Goal: Information Seeking & Learning: Learn about a topic

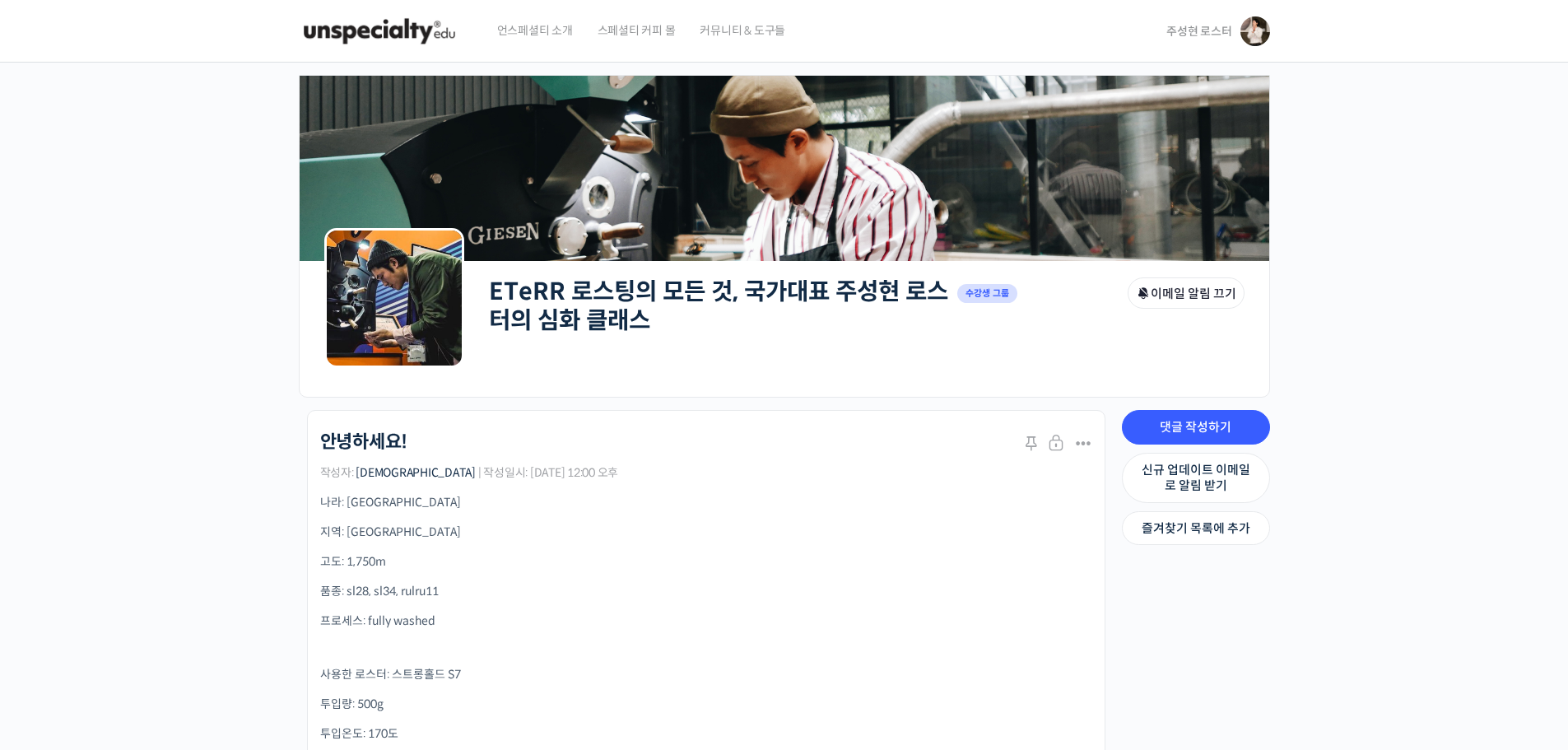
click at [658, 313] on link "ETeRR 로스팅의 모든 것, 국가대표 주성현 로스터의 심화 클래스" at bounding box center [718, 306] width 459 height 59
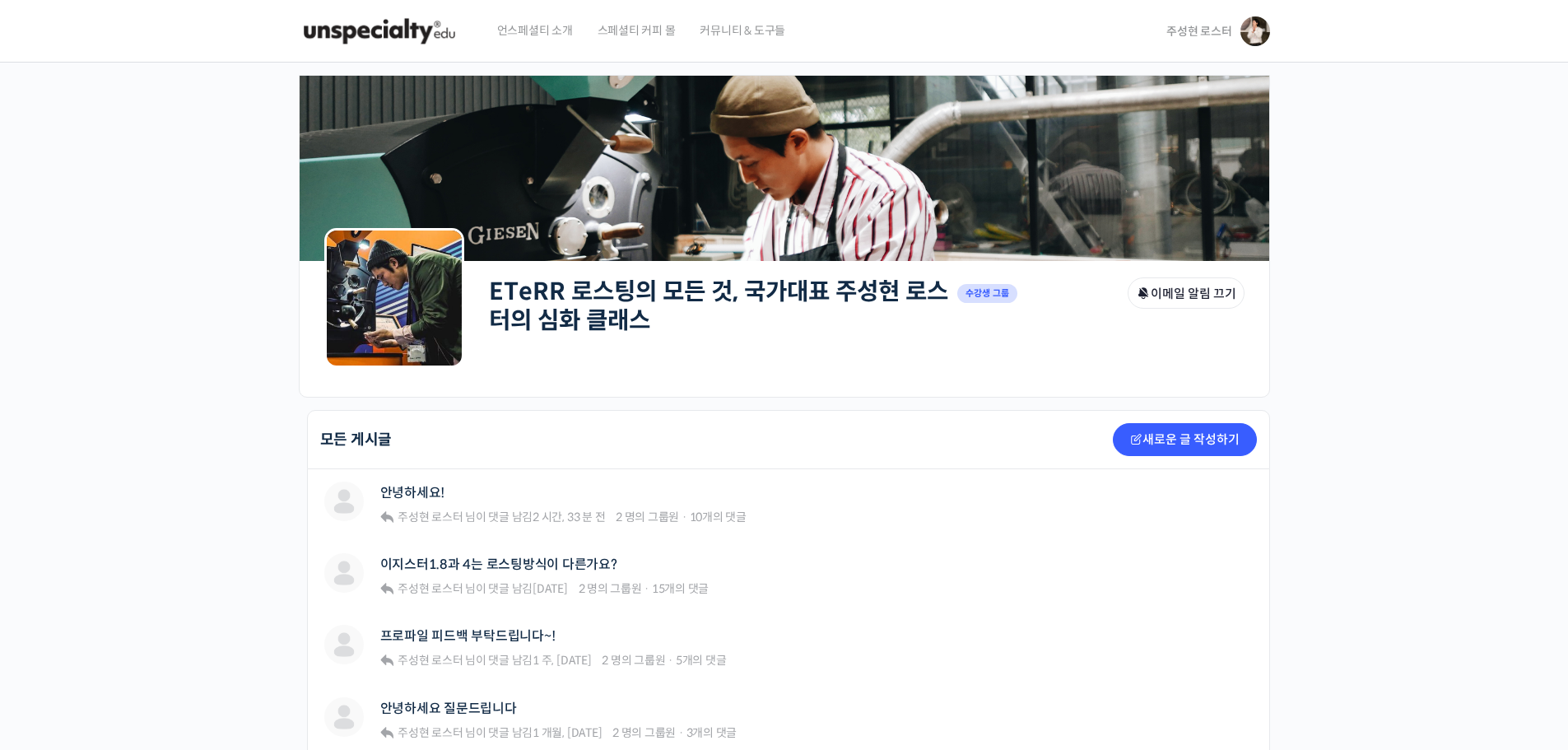
click at [1187, 39] on span "주성현 로스터" at bounding box center [1199, 31] width 65 height 14
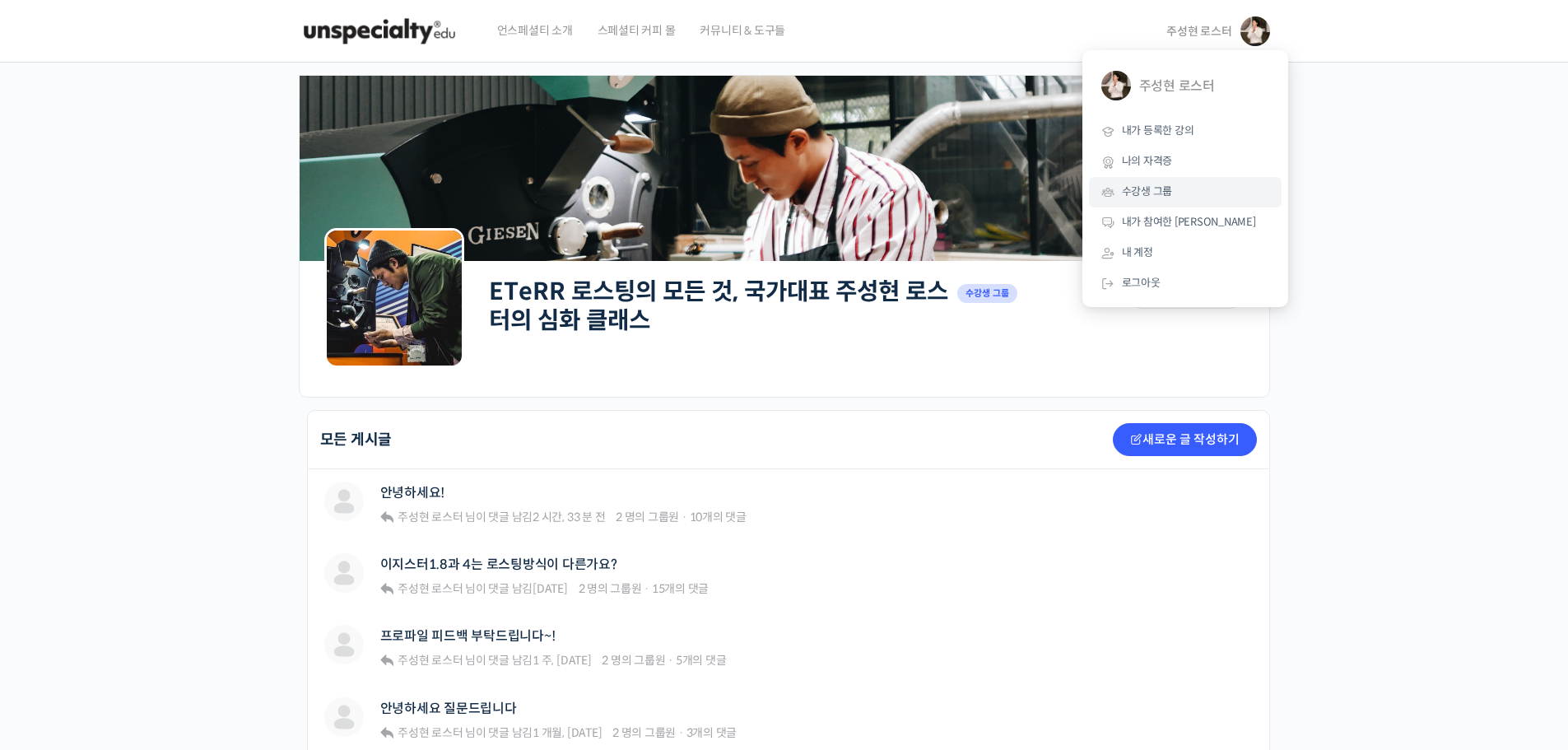
click at [1156, 194] on span "수강생 그룹" at bounding box center [1148, 191] width 51 height 14
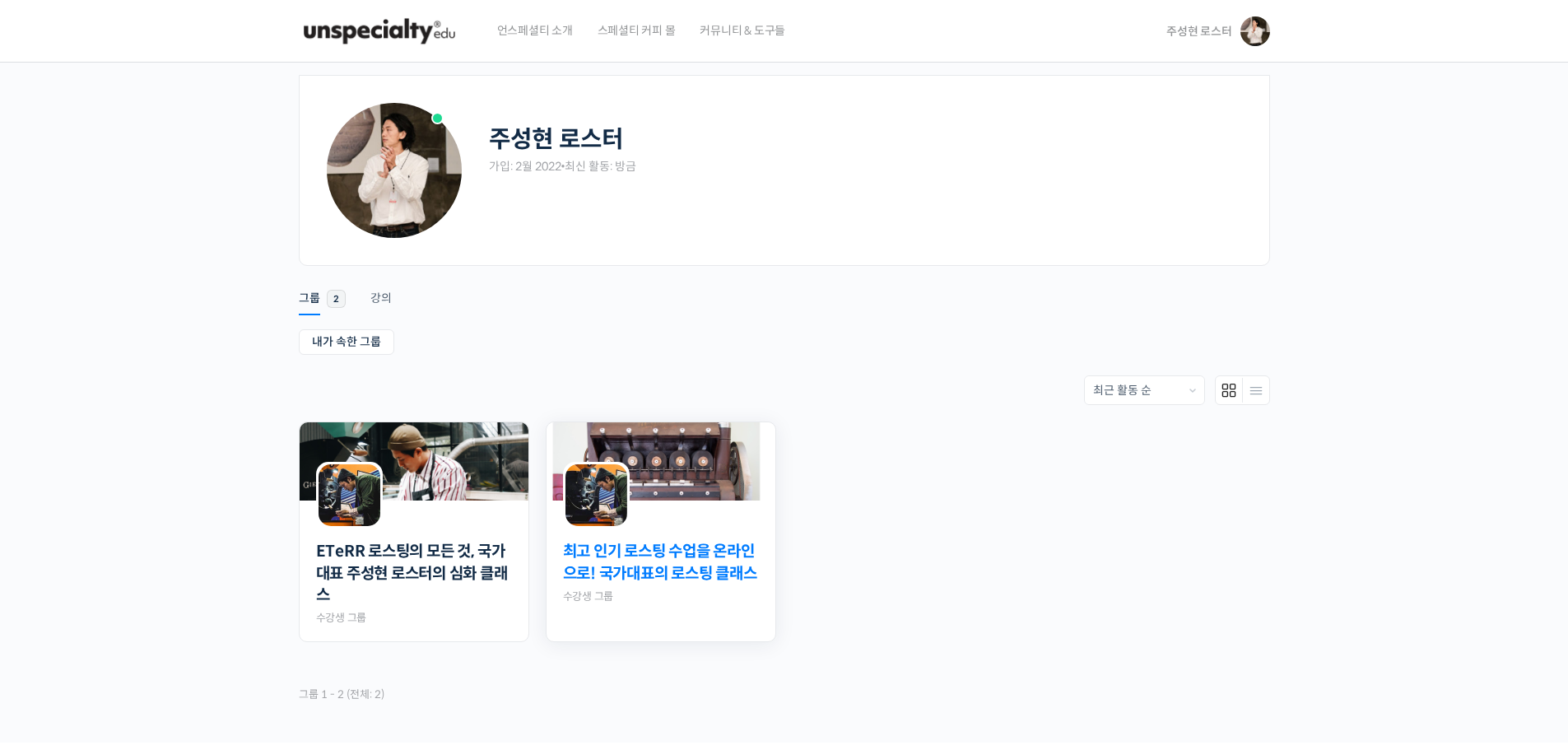
click at [601, 584] on link "최고 인기 로스팅 수업을 온라인으로! 국가대표의 로스팅 클래스" at bounding box center [660, 562] width 196 height 43
